Goal: Use online tool/utility: Utilize a website feature to perform a specific function

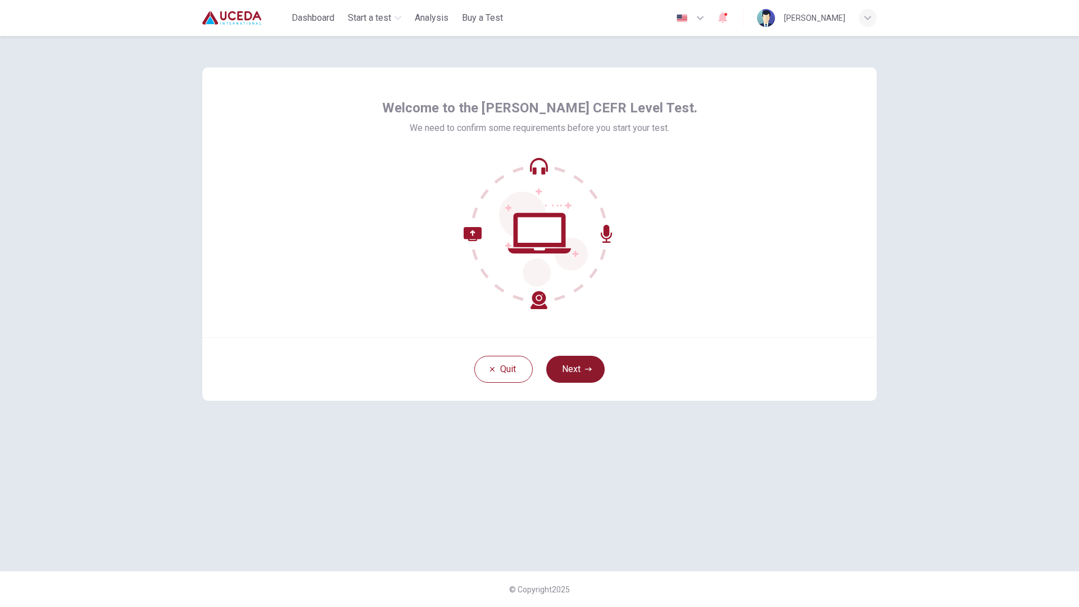
click at [582, 370] on button "Next" at bounding box center [575, 369] width 58 height 27
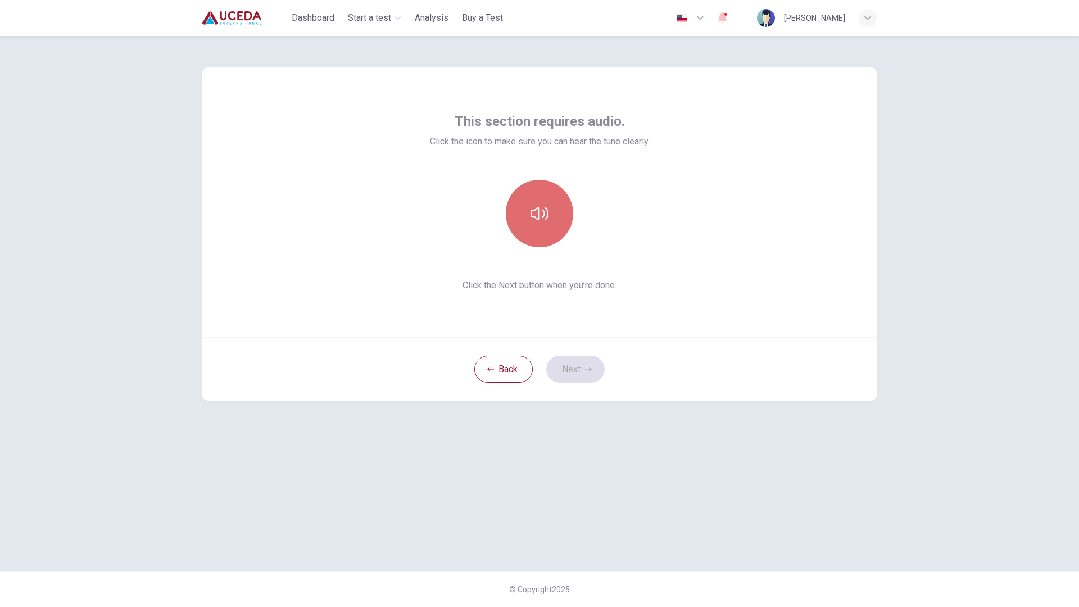
click at [544, 231] on button "button" at bounding box center [539, 213] width 67 height 67
click at [586, 367] on icon "button" at bounding box center [588, 369] width 7 height 7
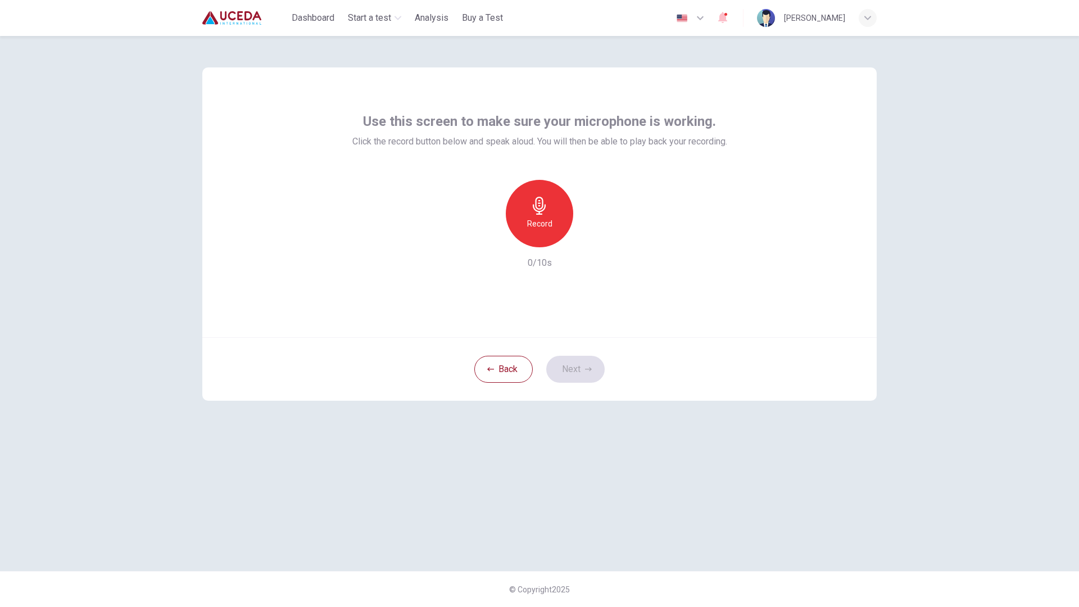
click at [548, 210] on div "Record" at bounding box center [539, 213] width 67 height 67
click at [538, 220] on h6 "Stop" at bounding box center [539, 223] width 17 height 13
click at [588, 239] on icon "button" at bounding box center [590, 238] width 11 height 11
click at [585, 242] on div "button" at bounding box center [591, 238] width 18 height 18
click at [487, 242] on icon "button" at bounding box center [488, 238] width 10 height 10
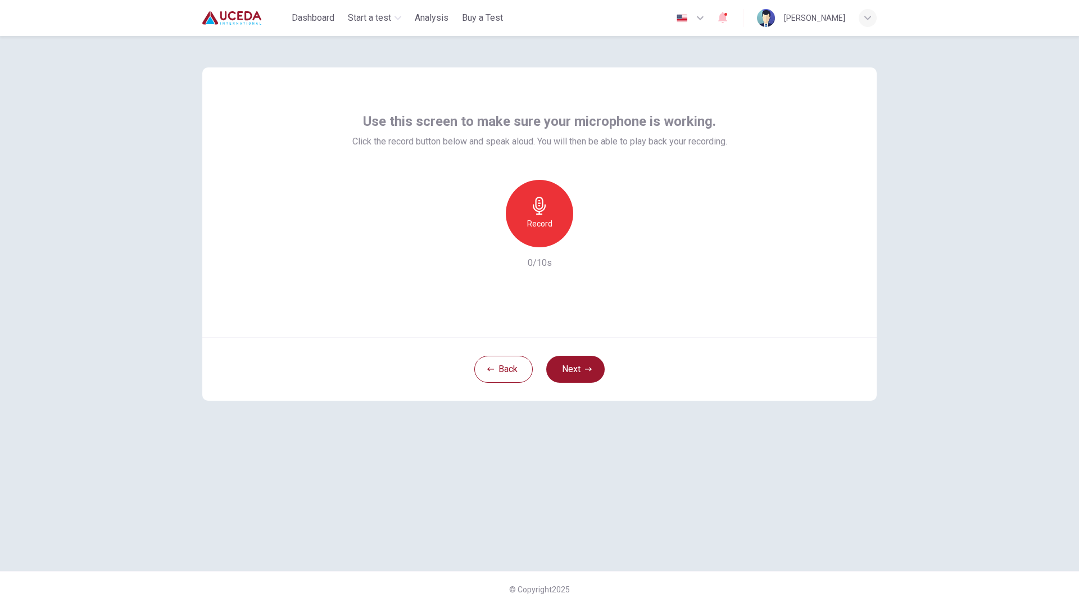
click at [551, 226] on h6 "Record" at bounding box center [539, 223] width 25 height 13
click at [550, 226] on div "Stop" at bounding box center [539, 213] width 67 height 67
click at [611, 302] on div "Use this screen to make sure your microphone is working. Click the record butto…" at bounding box center [539, 202] width 674 height 270
click at [546, 219] on h6 "Record" at bounding box center [539, 223] width 25 height 13
click at [550, 225] on div "Stop" at bounding box center [539, 213] width 67 height 67
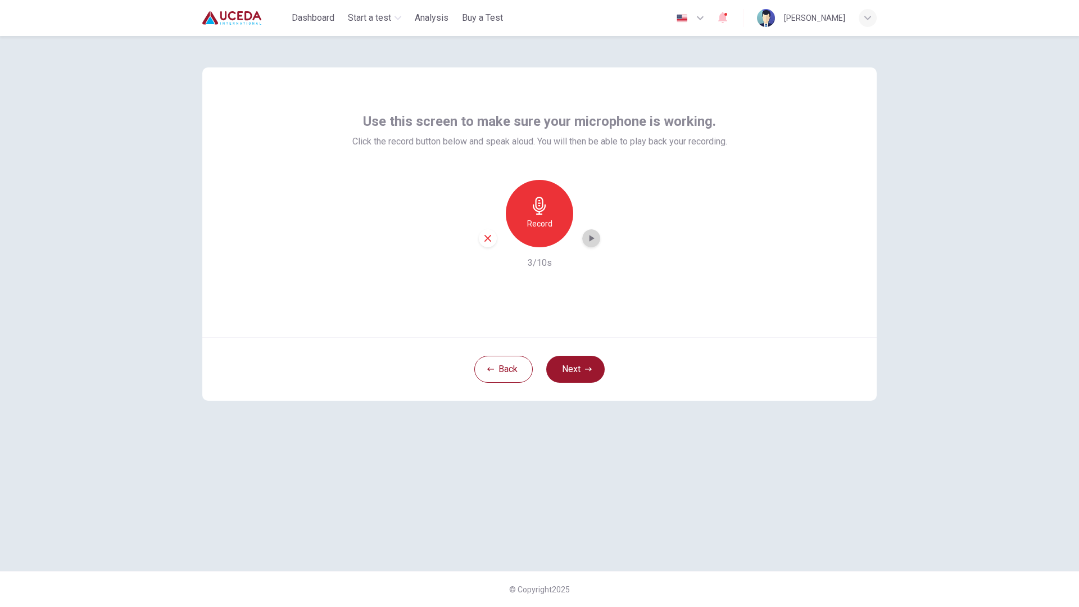
click at [594, 237] on icon "button" at bounding box center [590, 238] width 11 height 11
click at [591, 238] on icon "button" at bounding box center [591, 238] width 5 height 7
click at [546, 212] on icon "button" at bounding box center [539, 206] width 18 height 18
click at [544, 223] on h6 "Stop" at bounding box center [539, 223] width 17 height 13
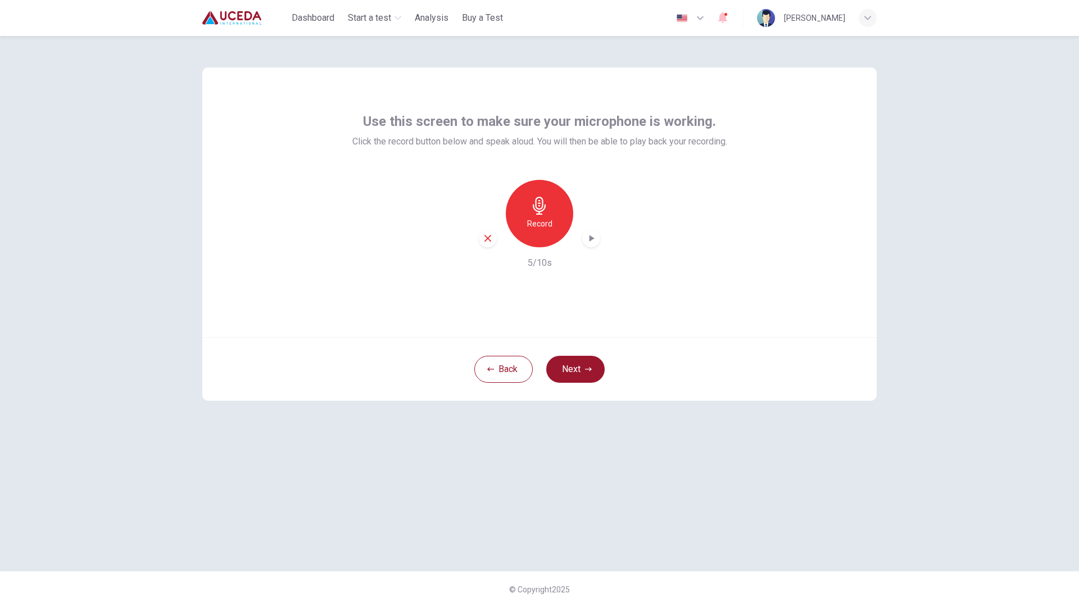
click at [591, 239] on icon "button" at bounding box center [591, 238] width 5 height 7
click at [595, 235] on icon "button" at bounding box center [590, 238] width 11 height 11
click at [538, 220] on h6 "Record" at bounding box center [539, 223] width 25 height 13
click at [596, 236] on div "button" at bounding box center [591, 238] width 18 height 18
click at [591, 237] on icon "button" at bounding box center [591, 238] width 5 height 7
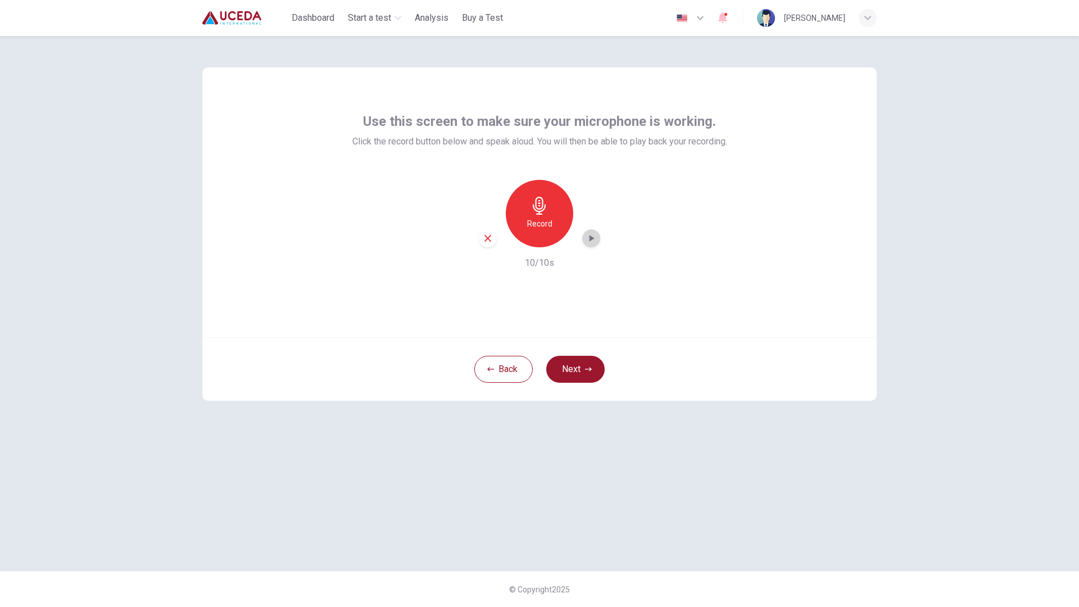
click at [592, 239] on icon "button" at bounding box center [591, 238] width 5 height 7
click at [533, 207] on icon "button" at bounding box center [539, 206] width 18 height 18
click at [560, 224] on div "Stop" at bounding box center [539, 213] width 67 height 67
click at [592, 240] on icon "button" at bounding box center [591, 238] width 5 height 7
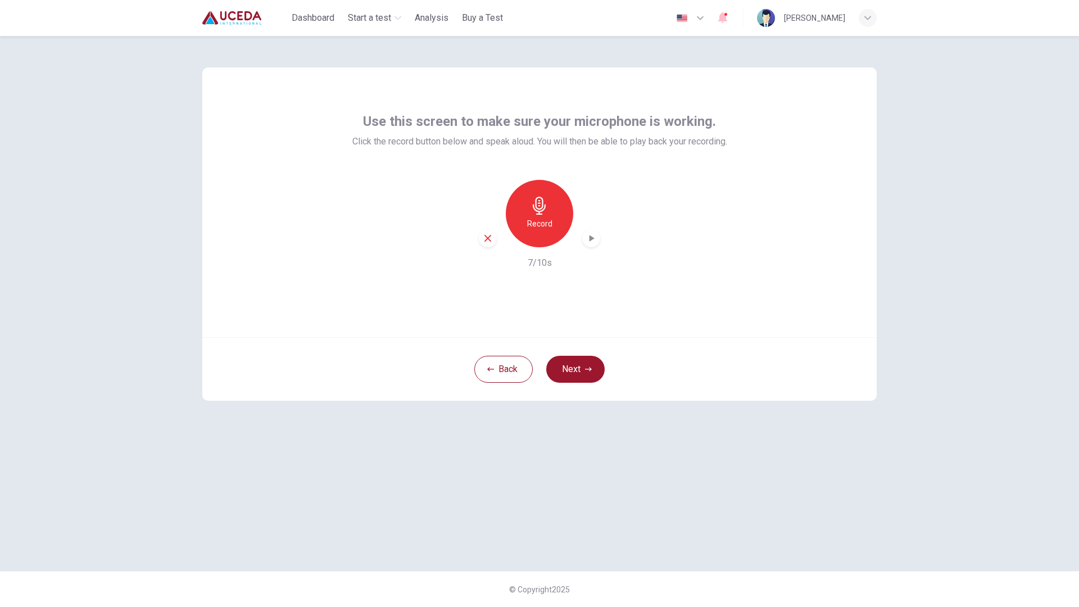
click at [43, 210] on div "Use this screen to make sure your microphone is working. Click the record butto…" at bounding box center [539, 321] width 1079 height 571
